Goal: Transaction & Acquisition: Purchase product/service

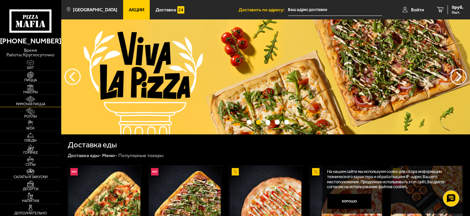
click at [37, 104] on span "Римская пицца" at bounding box center [30, 104] width 61 height 4
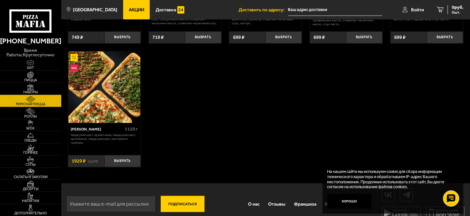
scroll to position [146, 0]
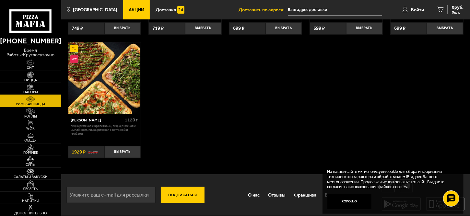
click at [35, 91] on span "Наборы" at bounding box center [30, 92] width 61 height 4
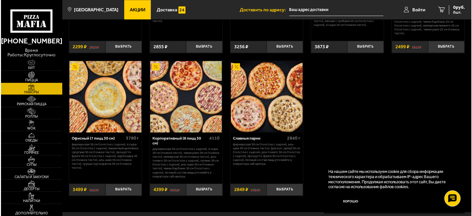
scroll to position [774, 0]
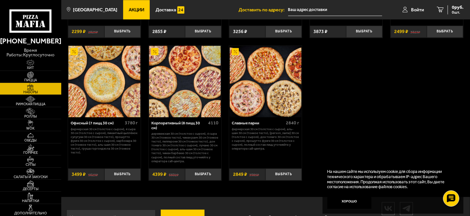
click at [103, 87] on img at bounding box center [104, 82] width 72 height 72
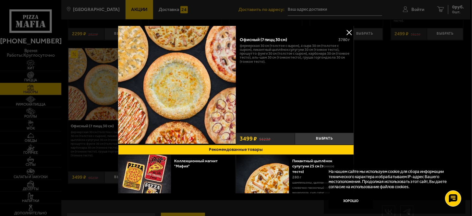
scroll to position [27, 0]
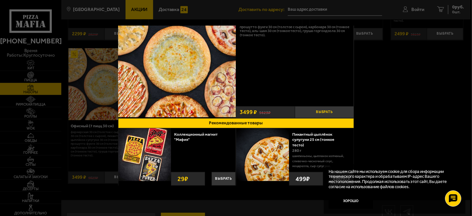
click at [317, 111] on button "Выбрать" at bounding box center [324, 112] width 59 height 12
click at [405, 12] on div at bounding box center [236, 108] width 472 height 216
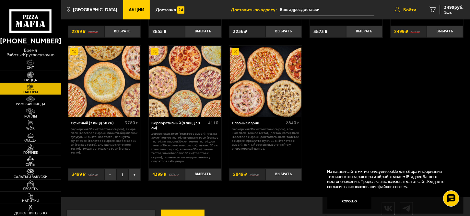
click at [406, 10] on span "Войти" at bounding box center [409, 9] width 13 height 5
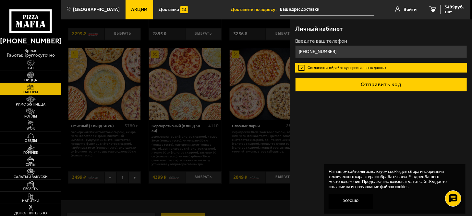
type input "[PHONE_NUMBER]"
click at [376, 83] on button "Отправить код" at bounding box center [381, 84] width 172 height 14
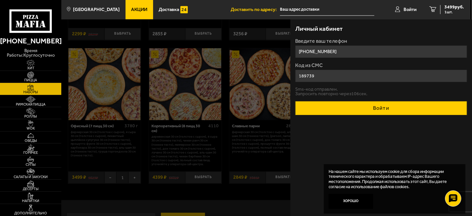
type input "189739"
click at [375, 104] on button "Войти" at bounding box center [381, 108] width 172 height 14
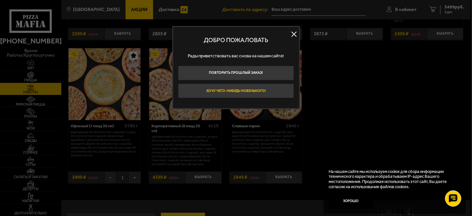
click at [229, 90] on button "Хочу чего-нибудь новенького!" at bounding box center [236, 91] width 116 height 15
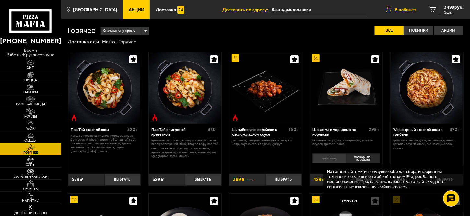
click at [409, 12] on span "В кабинет" at bounding box center [405, 9] width 21 height 5
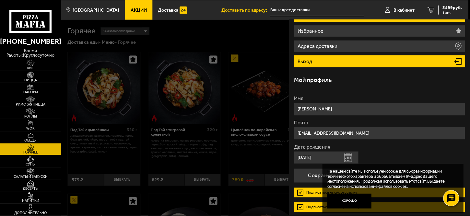
scroll to position [90, 0]
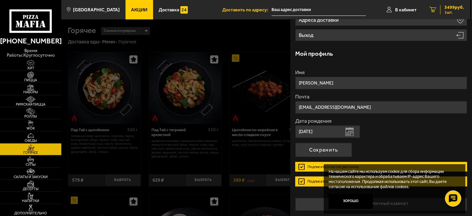
click at [448, 9] on span "3499 руб." at bounding box center [453, 7] width 19 height 5
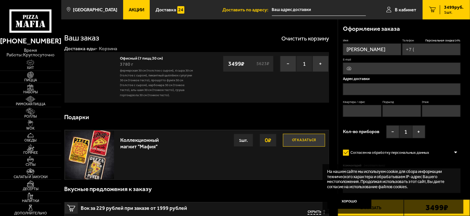
type input "[PHONE_NUMBER]"
type input "[STREET_ADDRESS]"
type input "151"
type input "2"
